Goal: Find specific page/section: Find specific page/section

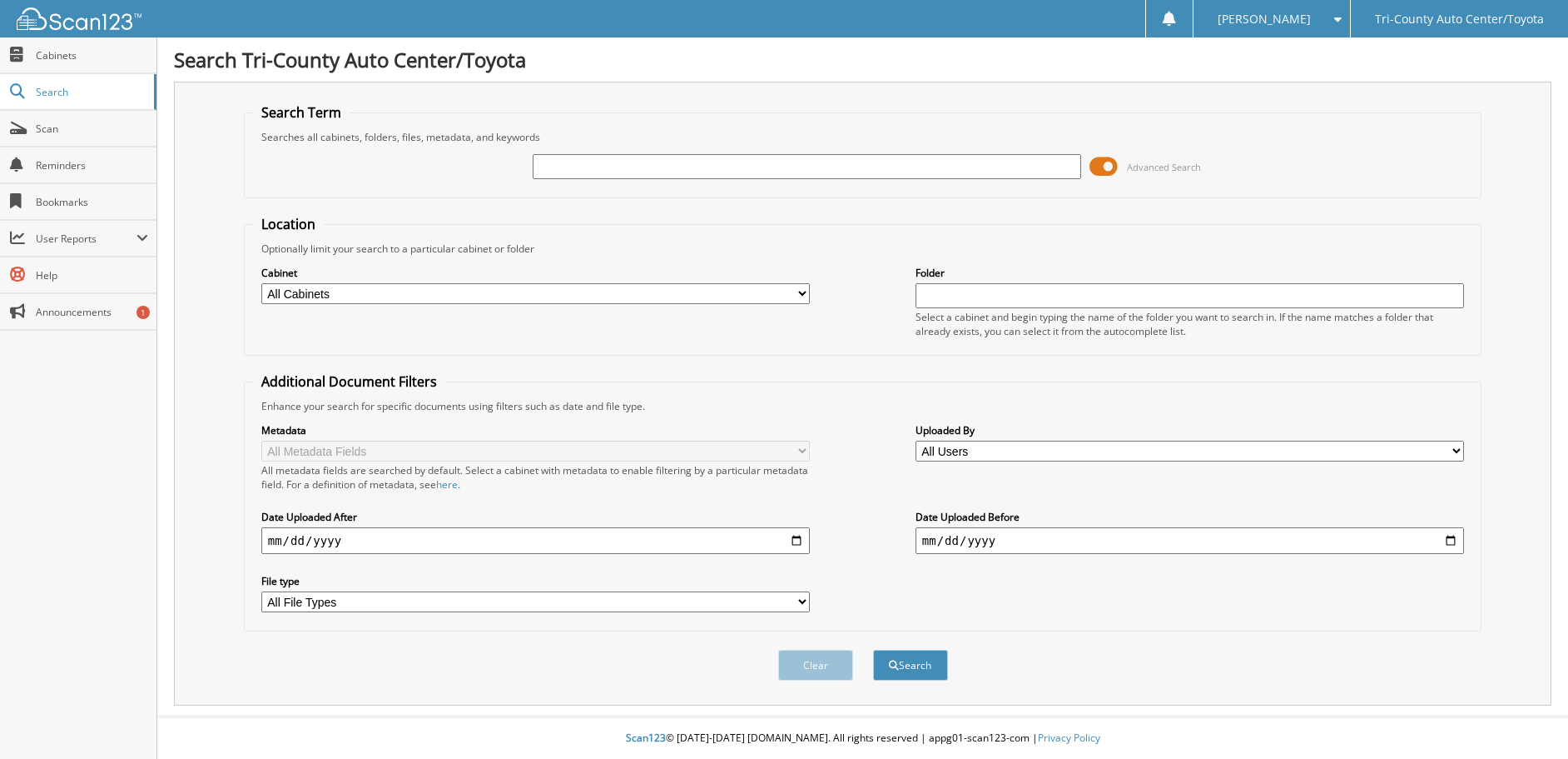
click at [573, 166] on input "text" at bounding box center [807, 167] width 549 height 25
click at [618, 169] on input "text" at bounding box center [807, 167] width 549 height 25
type input "838118"
click at [873, 650] on button "Search" at bounding box center [911, 665] width 75 height 31
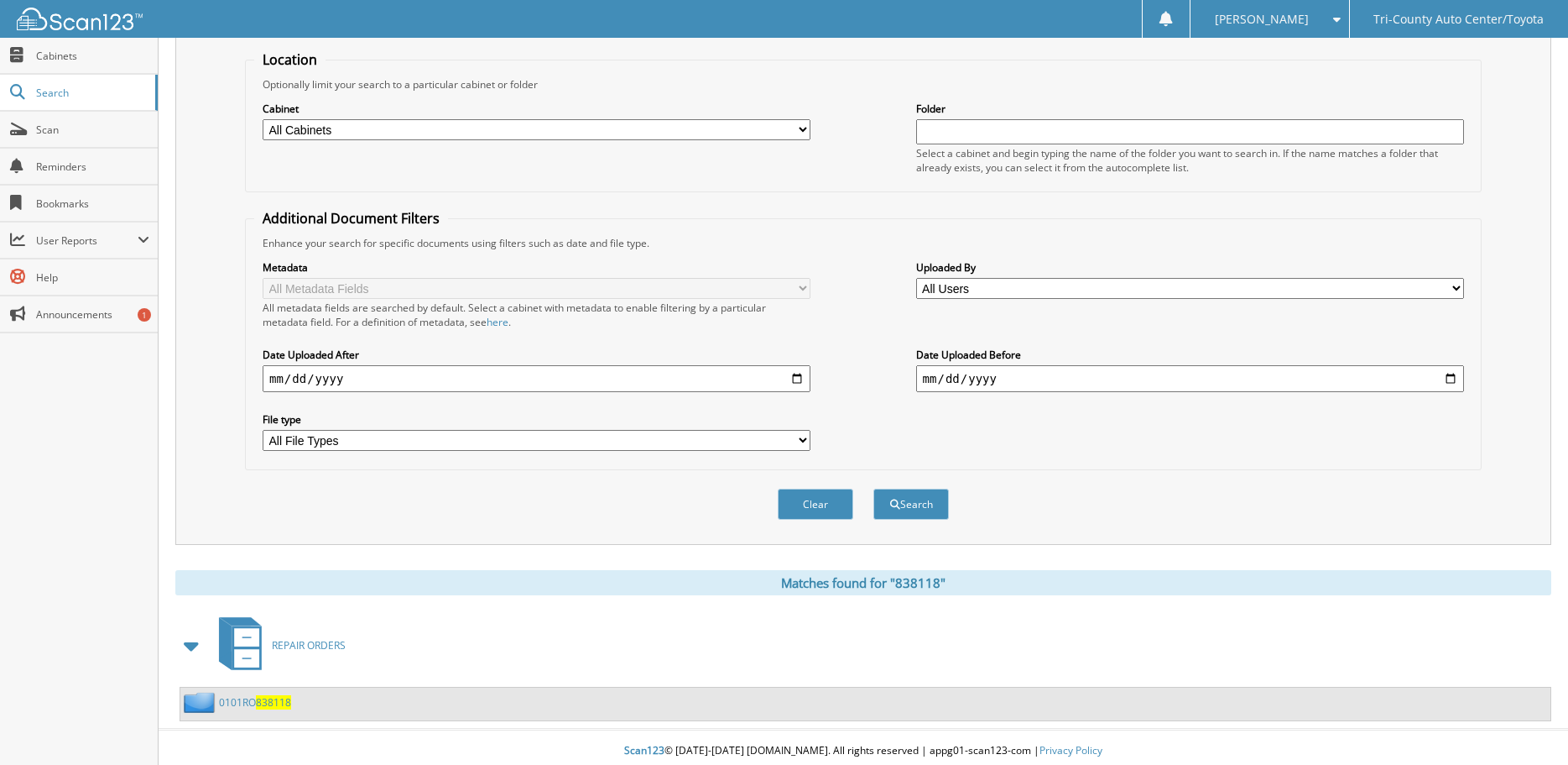
scroll to position [174, 0]
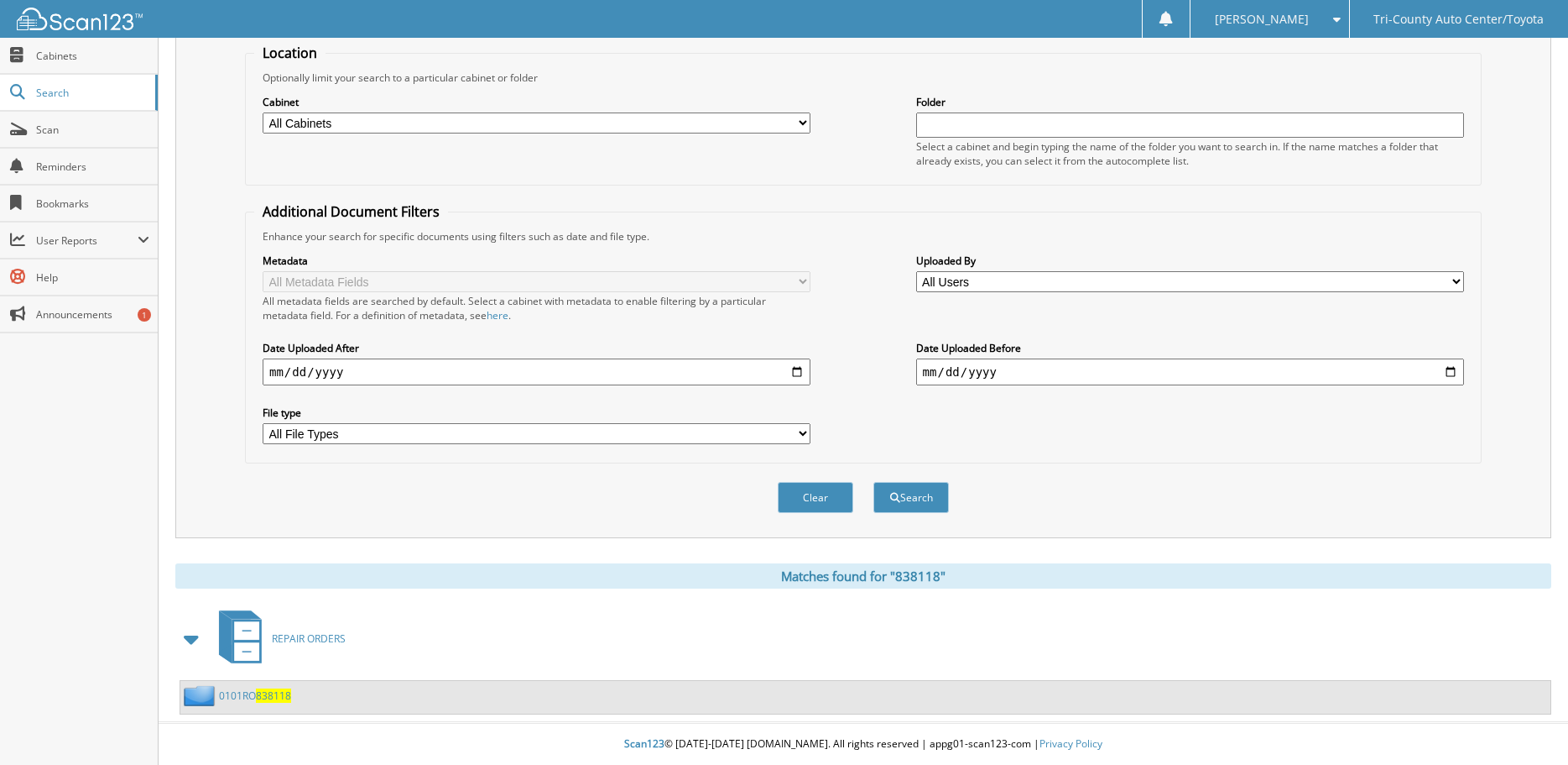
click at [273, 691] on span "838118" at bounding box center [273, 695] width 35 height 14
